Goal: Task Accomplishment & Management: Manage account settings

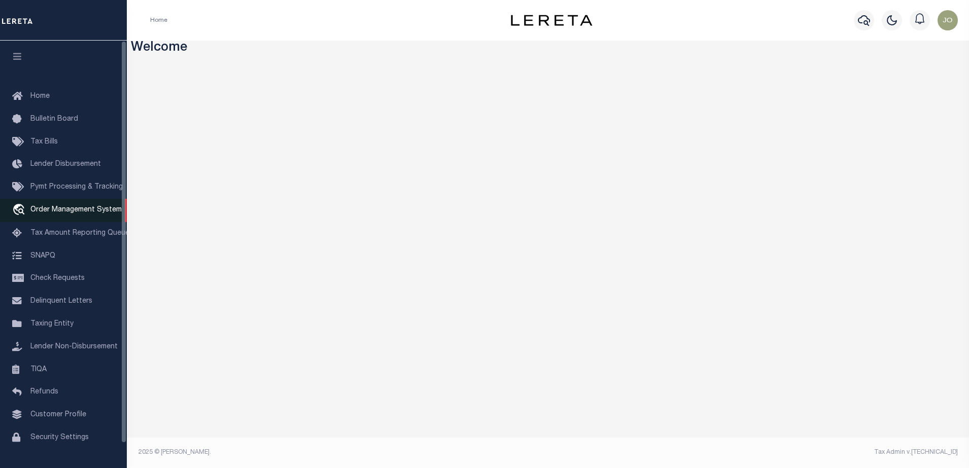
click at [62, 210] on span "Order Management System" at bounding box center [75, 210] width 91 height 7
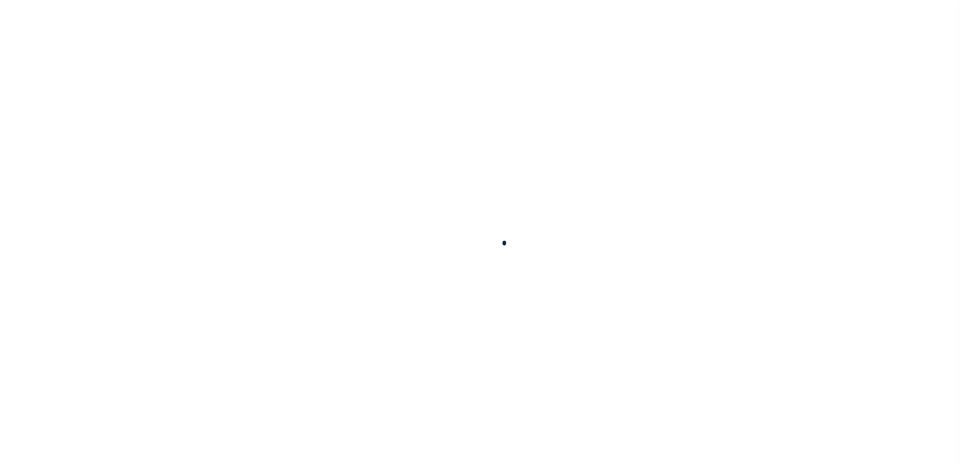
scroll to position [26, 0]
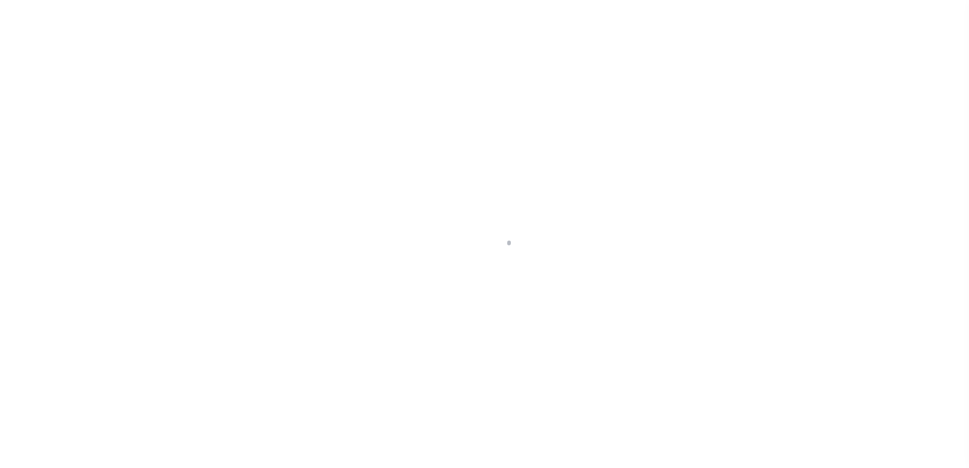
select select "200"
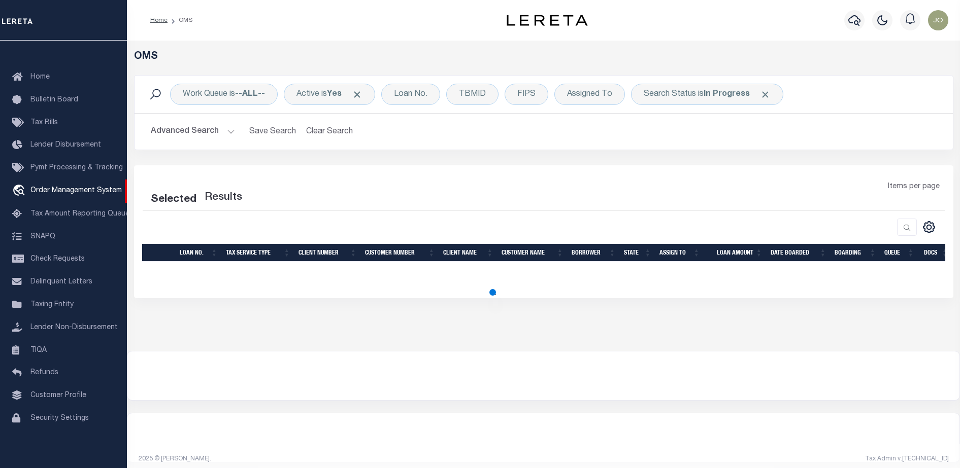
select select "200"
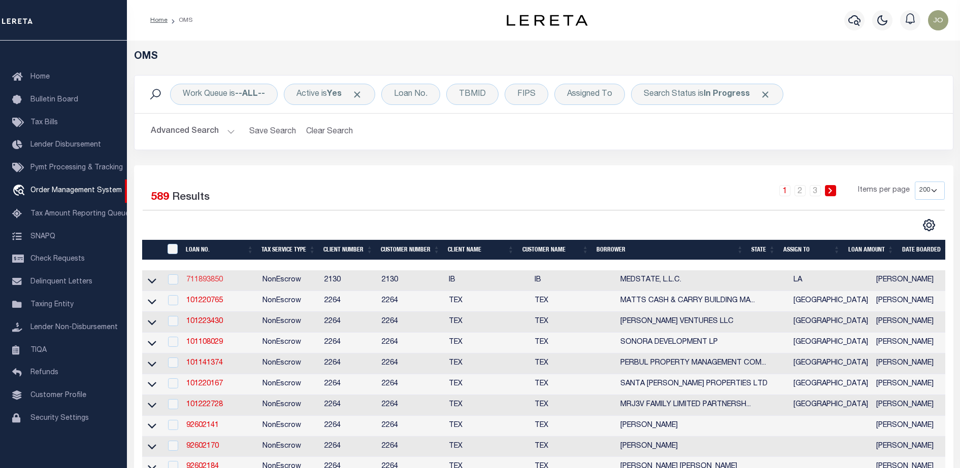
click at [192, 281] on link "711893850" at bounding box center [204, 280] width 37 height 7
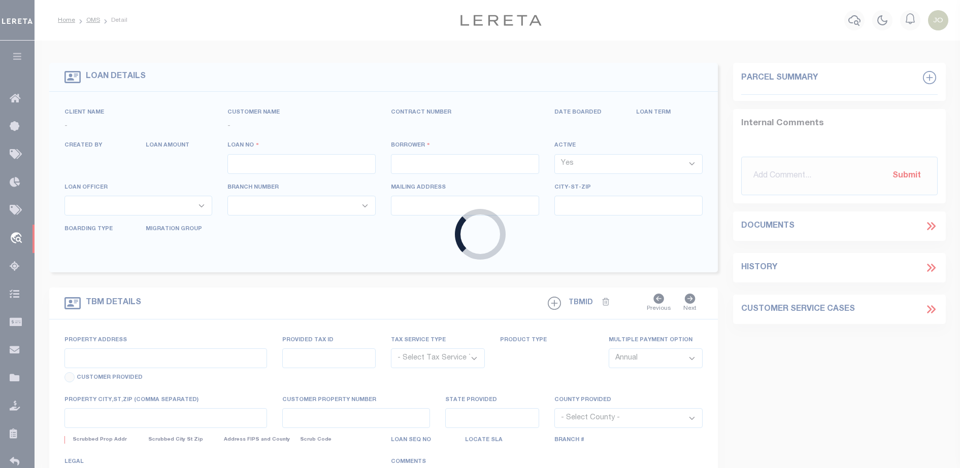
type input "711893850"
type input "MEDSTATE, L.L.C."
select select
type input "[STREET_ADDRESS][PERSON_NAME] AND 2-X"
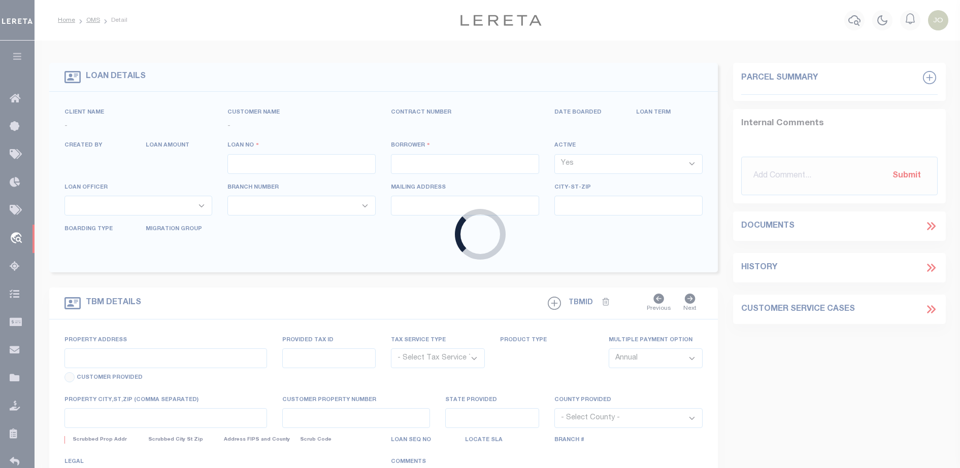
type input "[PERSON_NAME] LA 70433"
select select "NonEscrow"
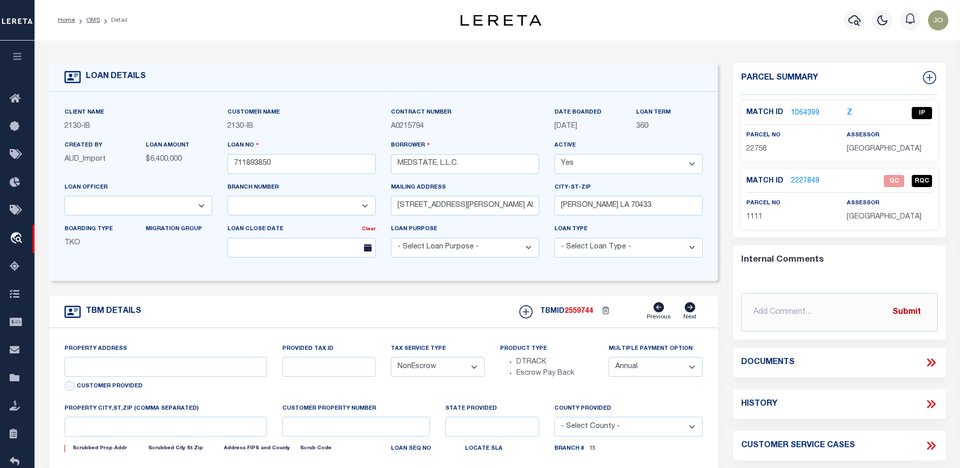
select select "2464"
type input "[STREET_ADDRESS][PERSON_NAME] AND 2-X"
type input "1068111276"
select select
type input "[PERSON_NAME] LA 70433"
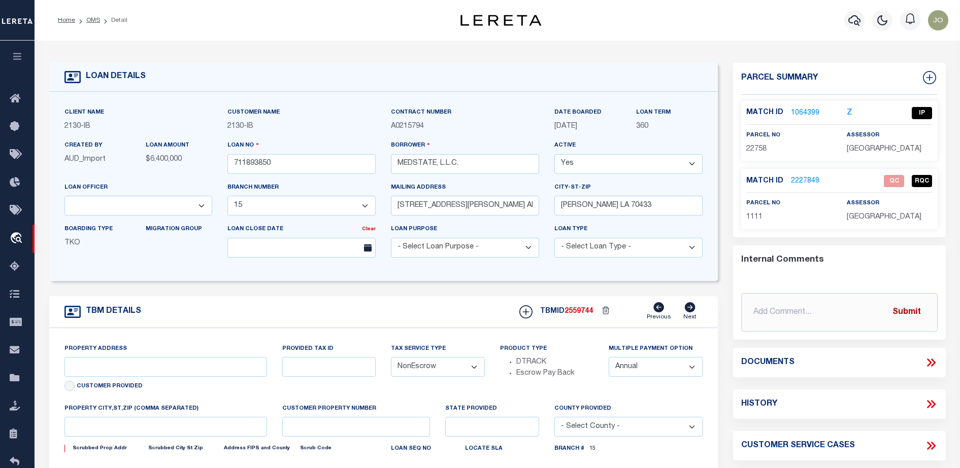
type input "Eastern"
type input "LA"
select select "4950"
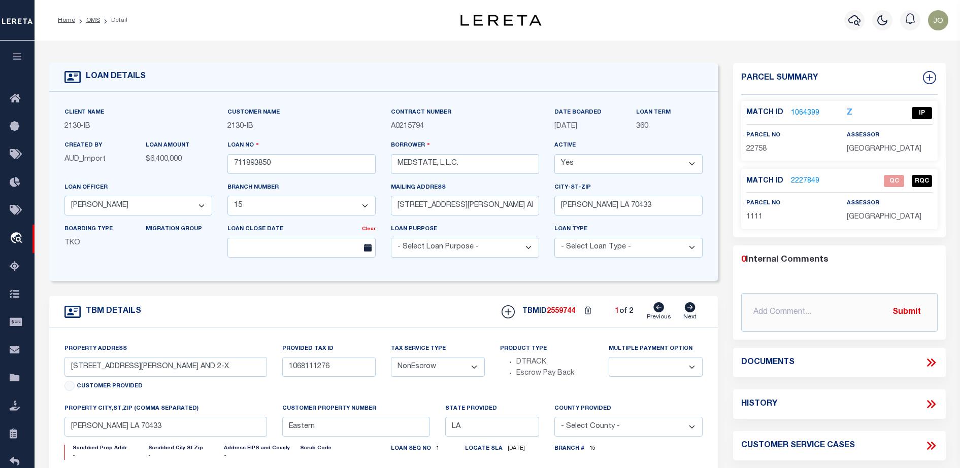
click at [931, 358] on icon at bounding box center [930, 362] width 13 height 13
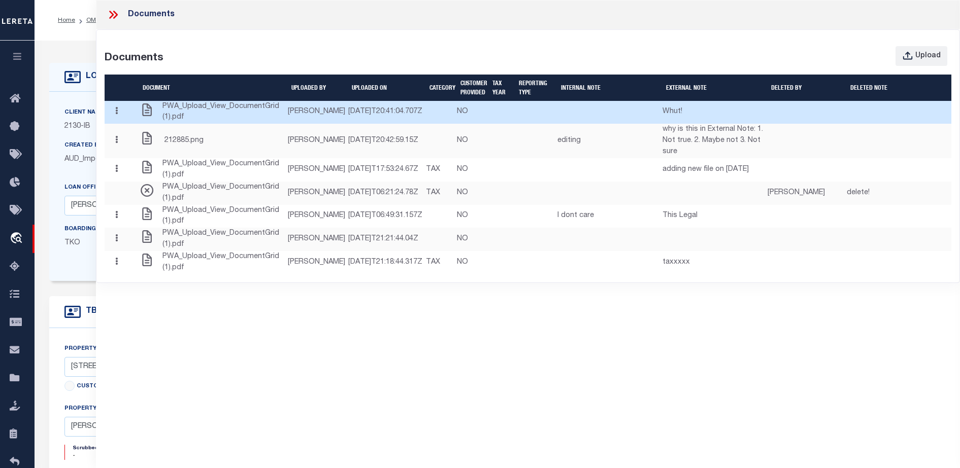
click at [115, 122] on button "button" at bounding box center [117, 113] width 16 height 20
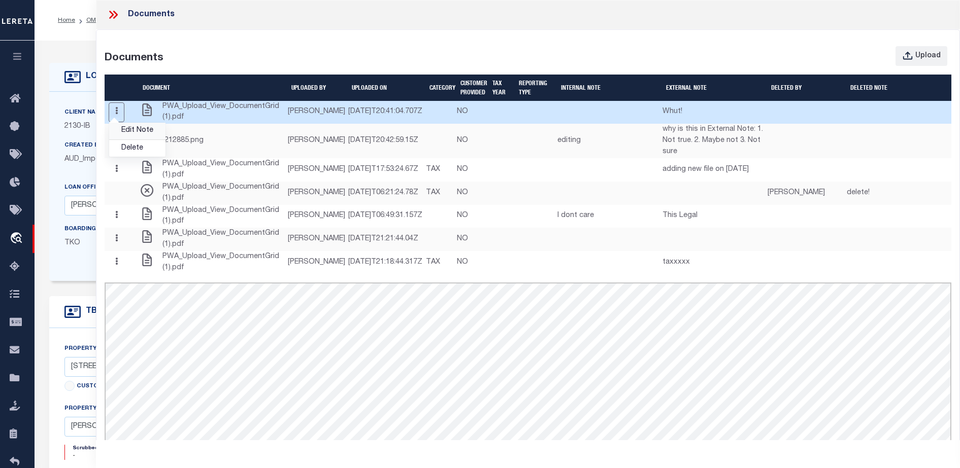
click at [122, 140] on link "Edit Note" at bounding box center [137, 131] width 56 height 17
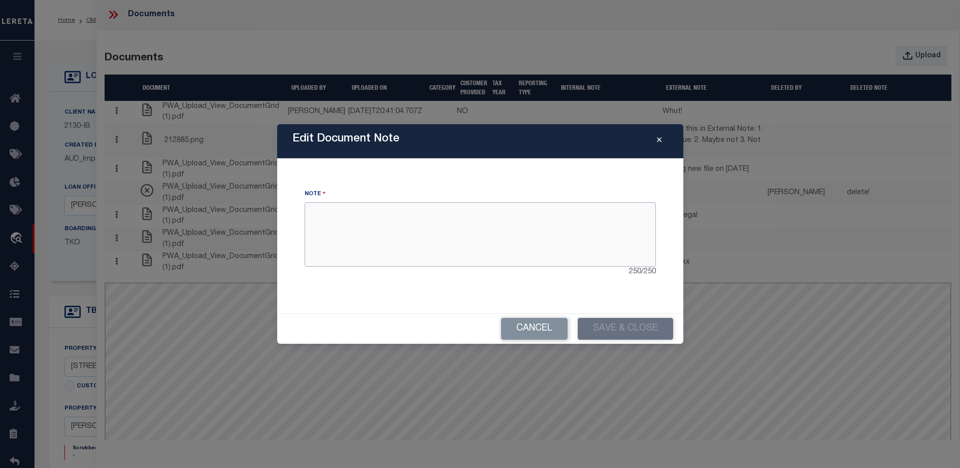
click at [358, 220] on textarea at bounding box center [479, 234] width 351 height 64
type textarea "test noteeee"
click at [597, 321] on button "Save & Close" at bounding box center [624, 329] width 95 height 22
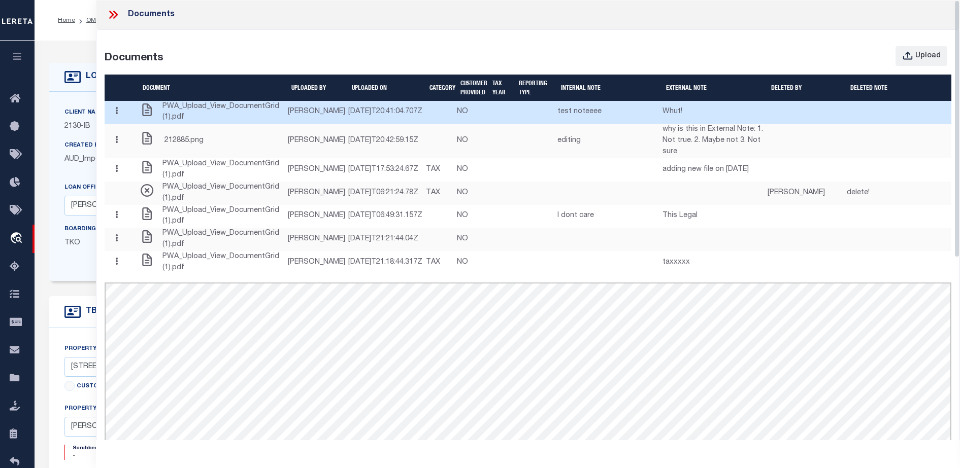
click at [107, 124] on td "Edit Note Delete" at bounding box center [122, 112] width 34 height 23
click at [124, 122] on button "button" at bounding box center [117, 113] width 16 height 20
click at [127, 157] on link "Delete" at bounding box center [137, 148] width 56 height 17
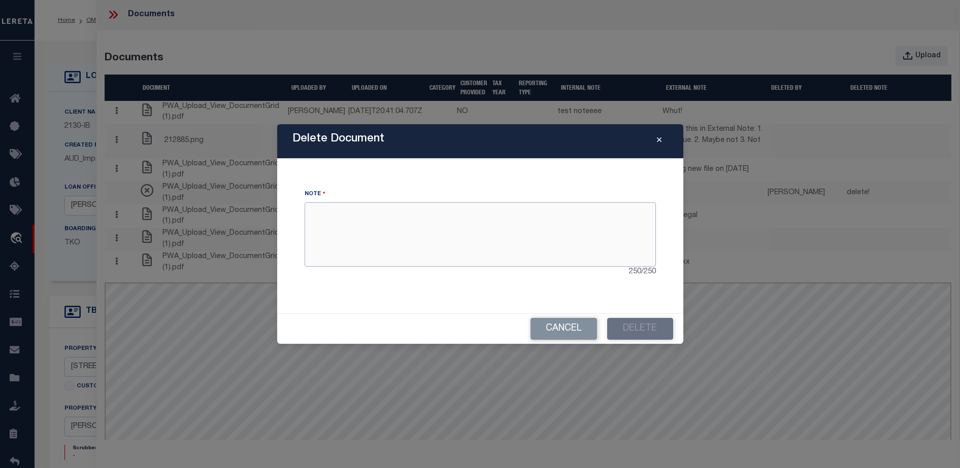
click at [337, 228] on textarea at bounding box center [479, 234] width 351 height 64
type textarea "Deleting!!!"
click at [632, 332] on button "Delete" at bounding box center [640, 329] width 66 height 22
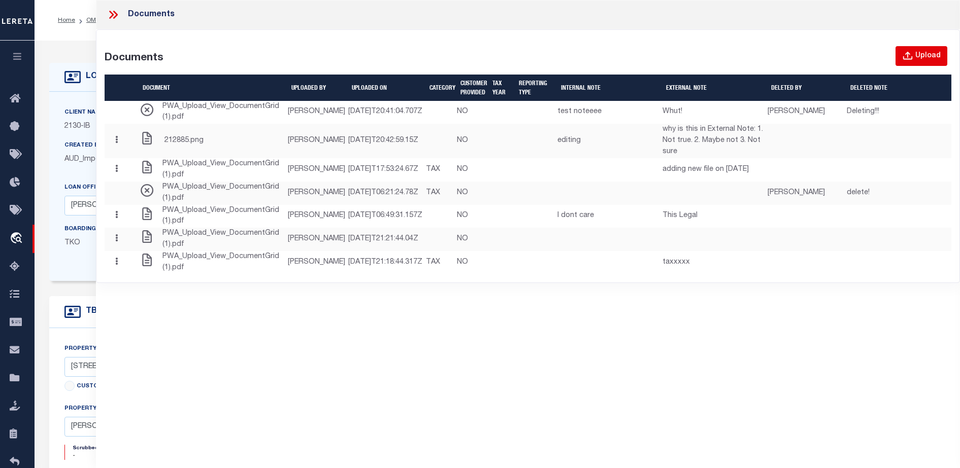
click at [918, 61] on div "Upload" at bounding box center [927, 56] width 25 height 11
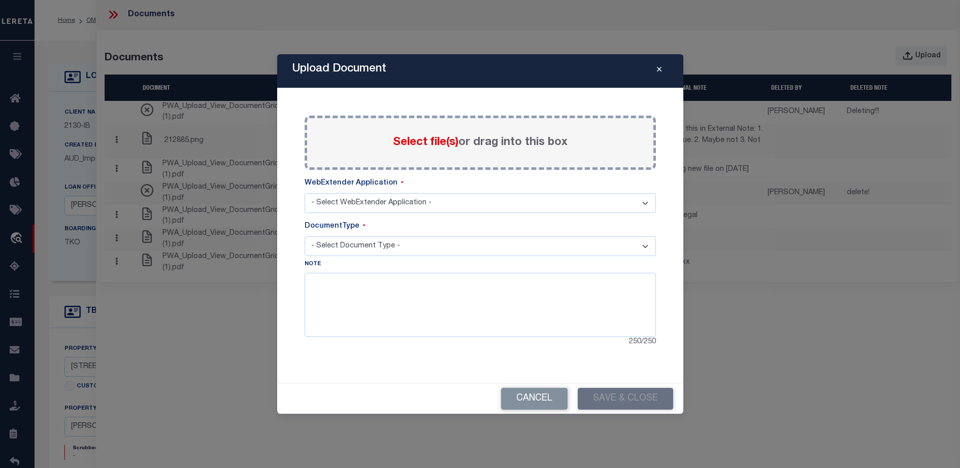
click at [546, 202] on select "- Select WebExtender Application - SERVICES TAX_BILLS" at bounding box center [479, 203] width 351 height 20
click at [640, 114] on div "Paste copied image or file into this box Select file(s) or drag into this box W…" at bounding box center [480, 235] width 382 height 271
click at [658, 72] on icon "Close" at bounding box center [659, 70] width 5 height 8
